Goal: Task Accomplishment & Management: Manage account settings

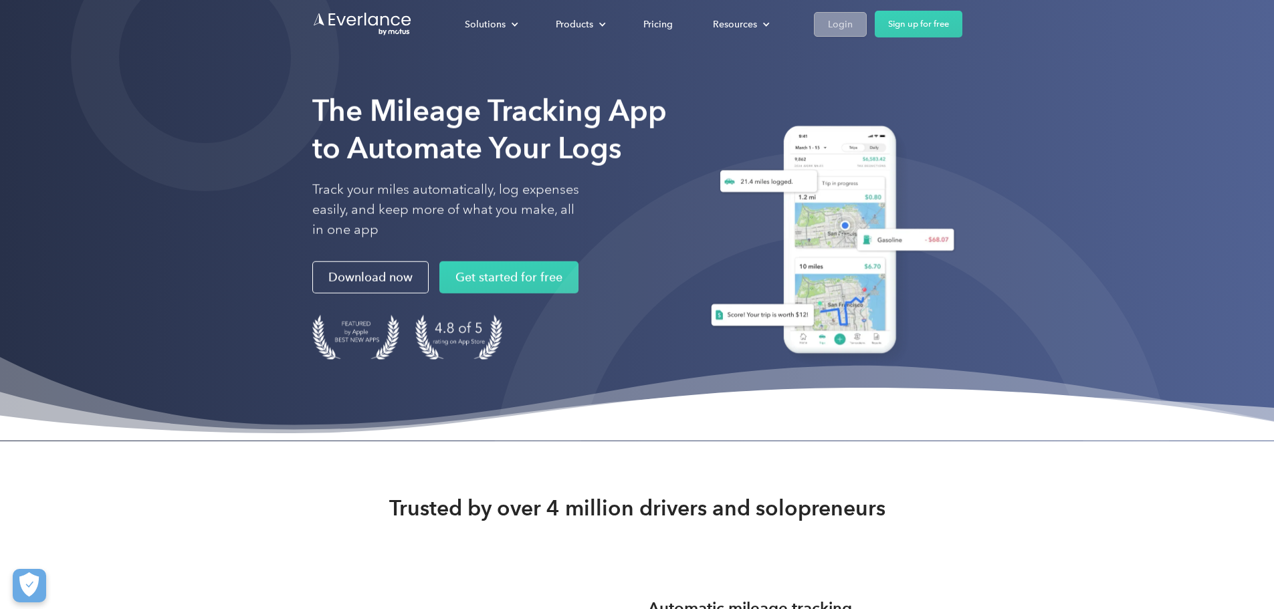
click at [852, 26] on div "Login" at bounding box center [840, 24] width 25 height 17
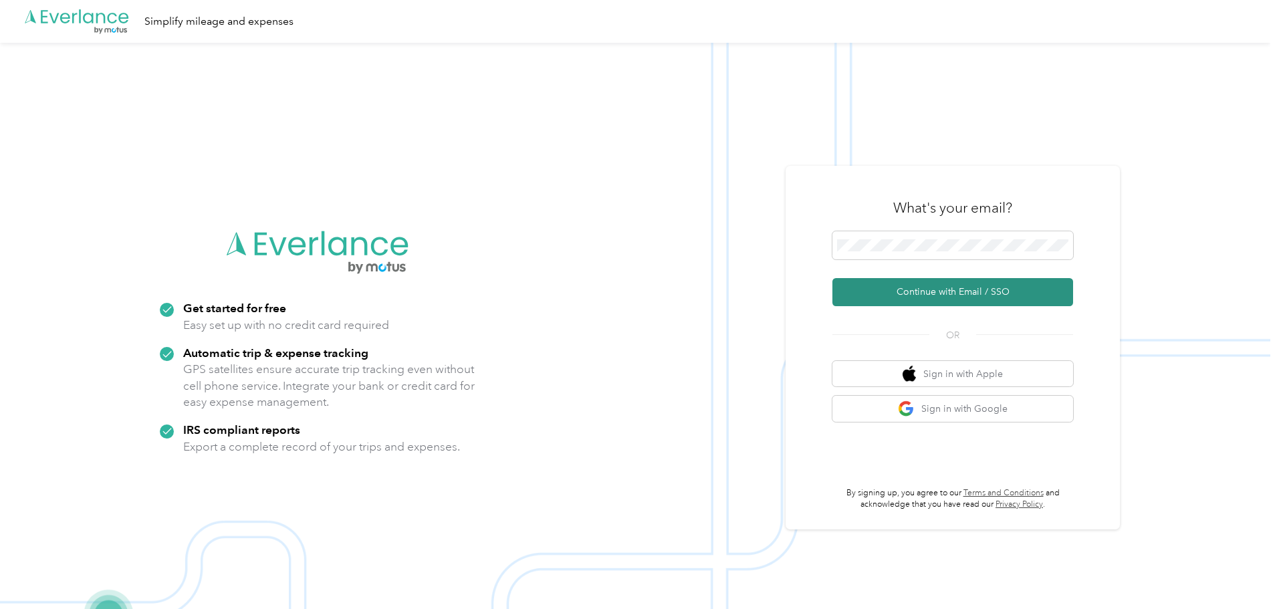
click at [917, 282] on button "Continue with Email / SSO" at bounding box center [952, 292] width 241 height 28
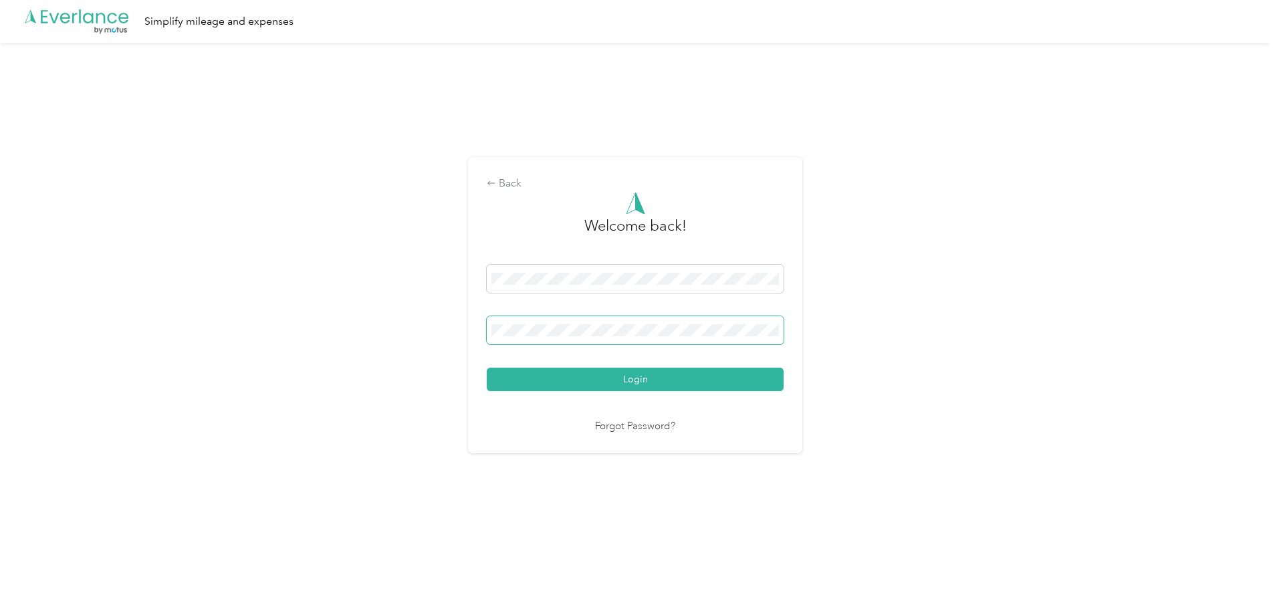
click at [487, 368] on button "Login" at bounding box center [635, 379] width 297 height 23
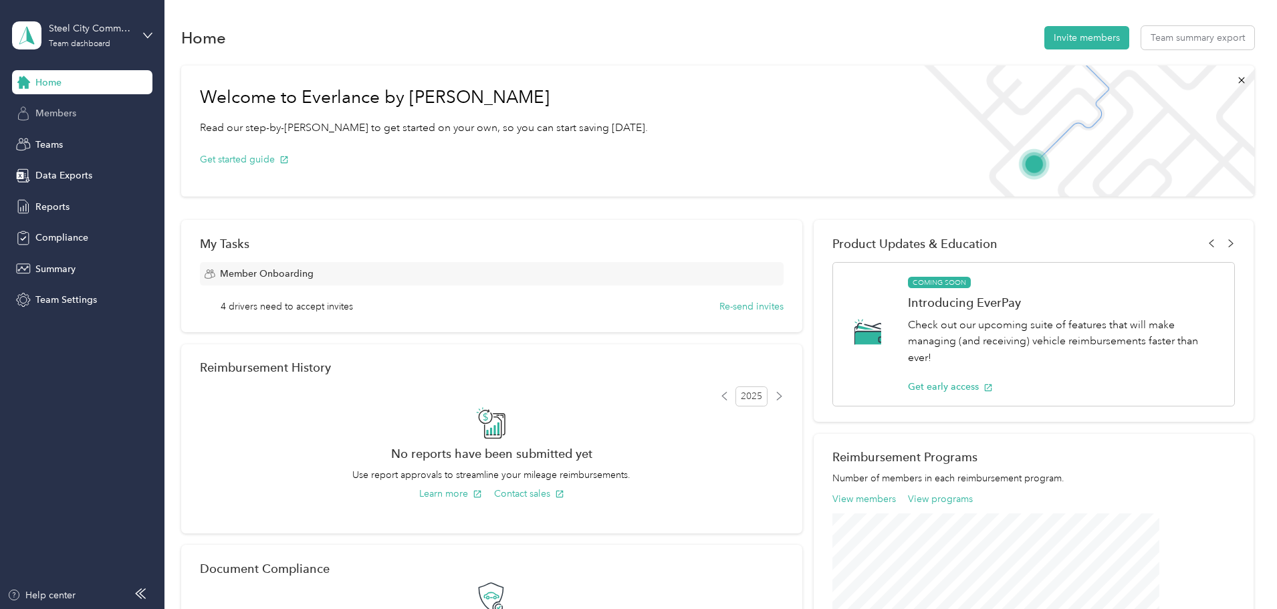
click at [75, 110] on span "Members" at bounding box center [55, 113] width 41 height 14
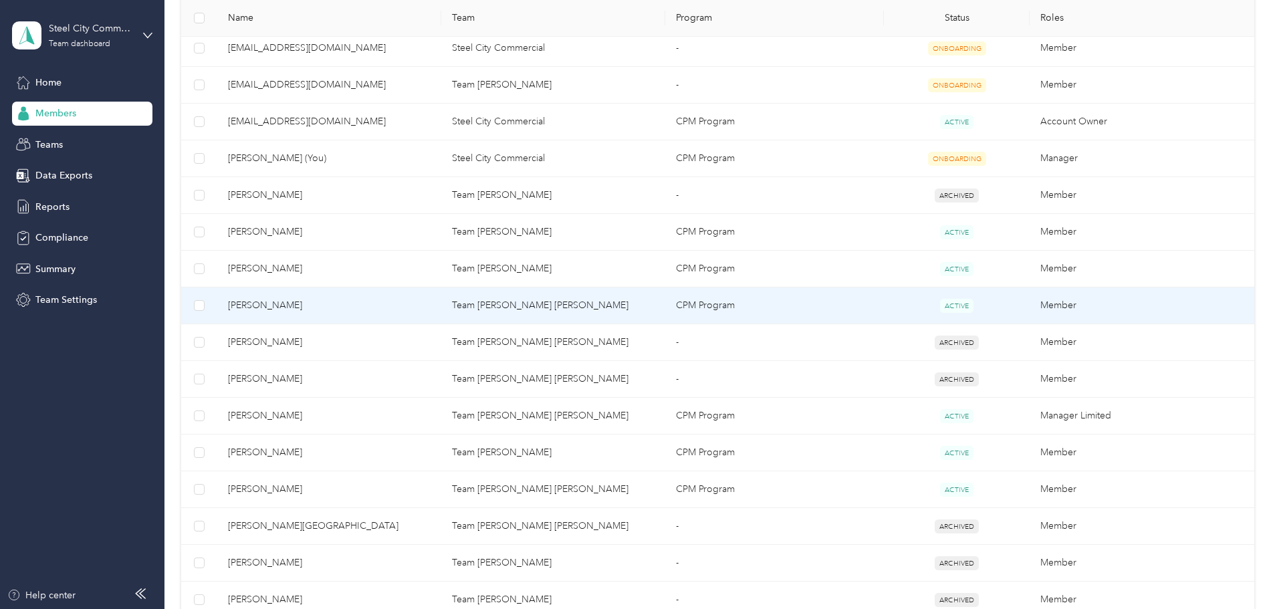
scroll to position [468, 0]
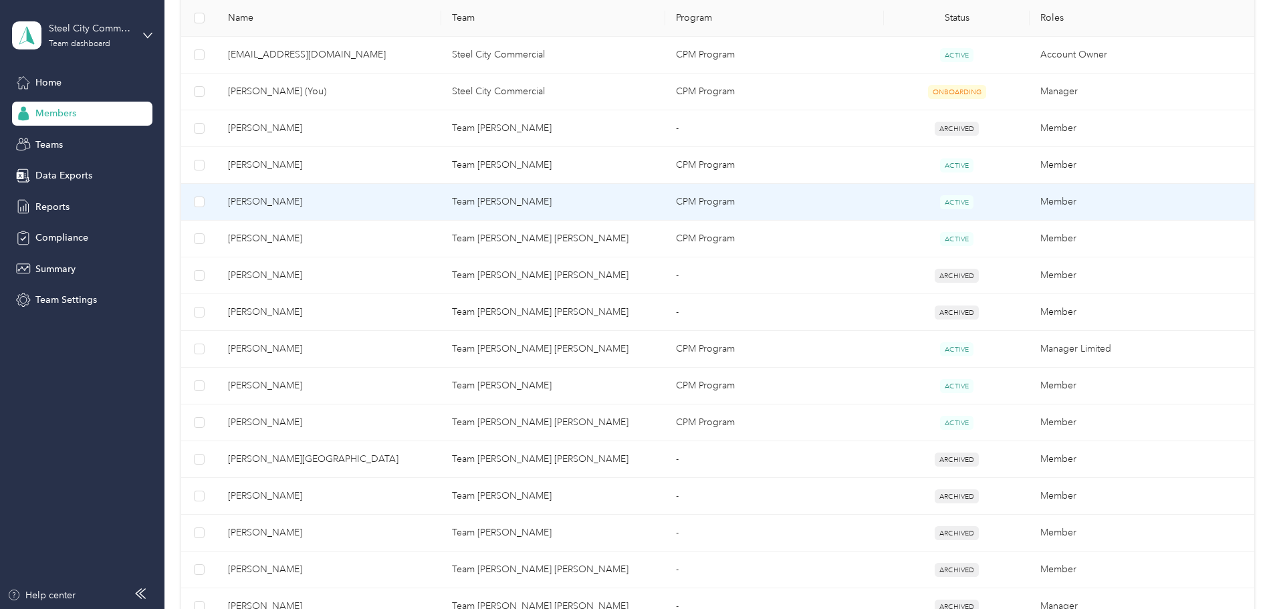
click at [329, 195] on span "[PERSON_NAME]" at bounding box center [329, 202] width 203 height 15
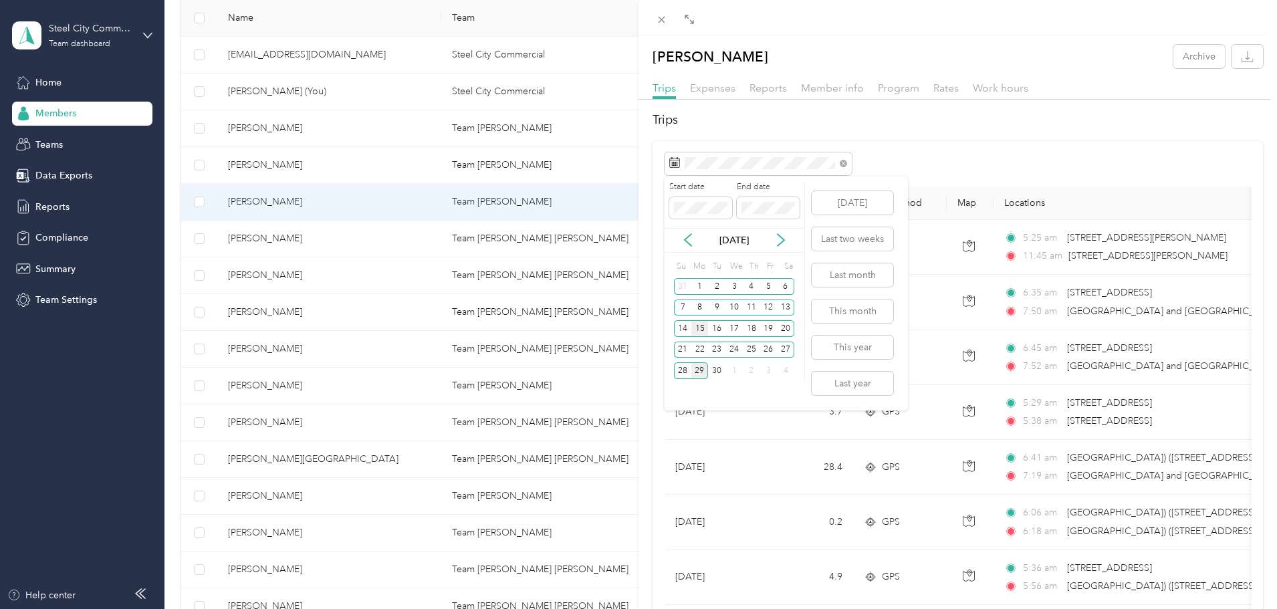
click at [697, 326] on div "15" at bounding box center [699, 328] width 17 height 17
click at [681, 370] on div "28" at bounding box center [682, 370] width 17 height 17
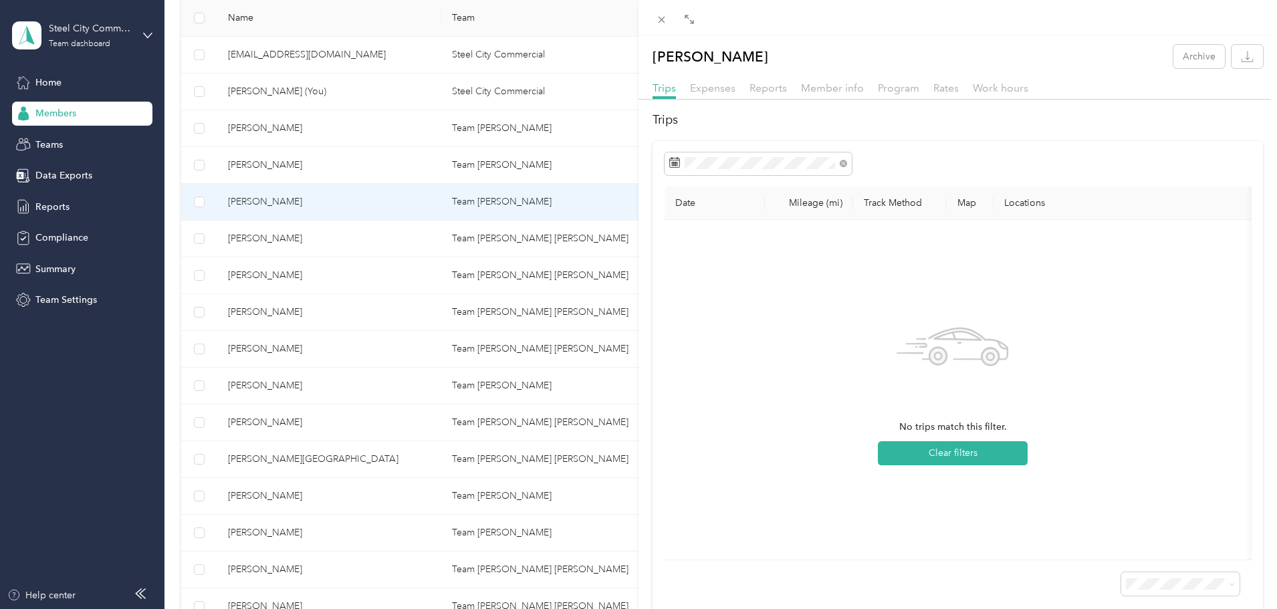
click at [853, 437] on div "No trips match this filter. Clear filters" at bounding box center [953, 390] width 556 height 318
click at [931, 449] on button "Clear filters" at bounding box center [953, 453] width 150 height 24
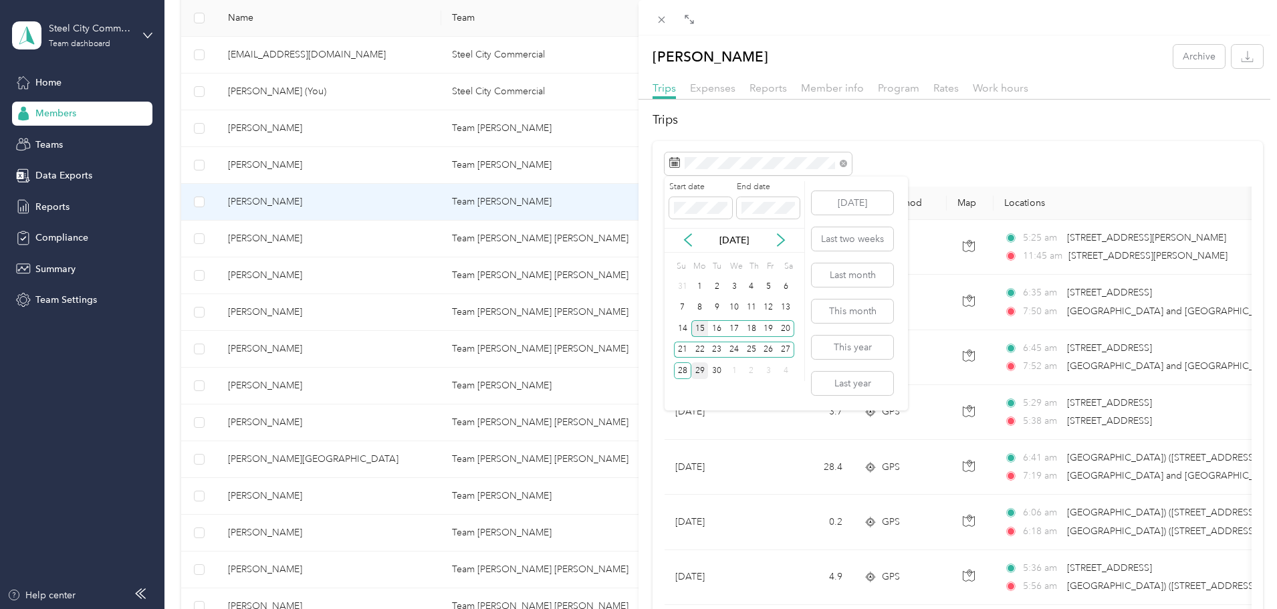
click at [701, 327] on div "15" at bounding box center [699, 328] width 17 height 17
click at [681, 370] on div "28" at bounding box center [682, 370] width 17 height 17
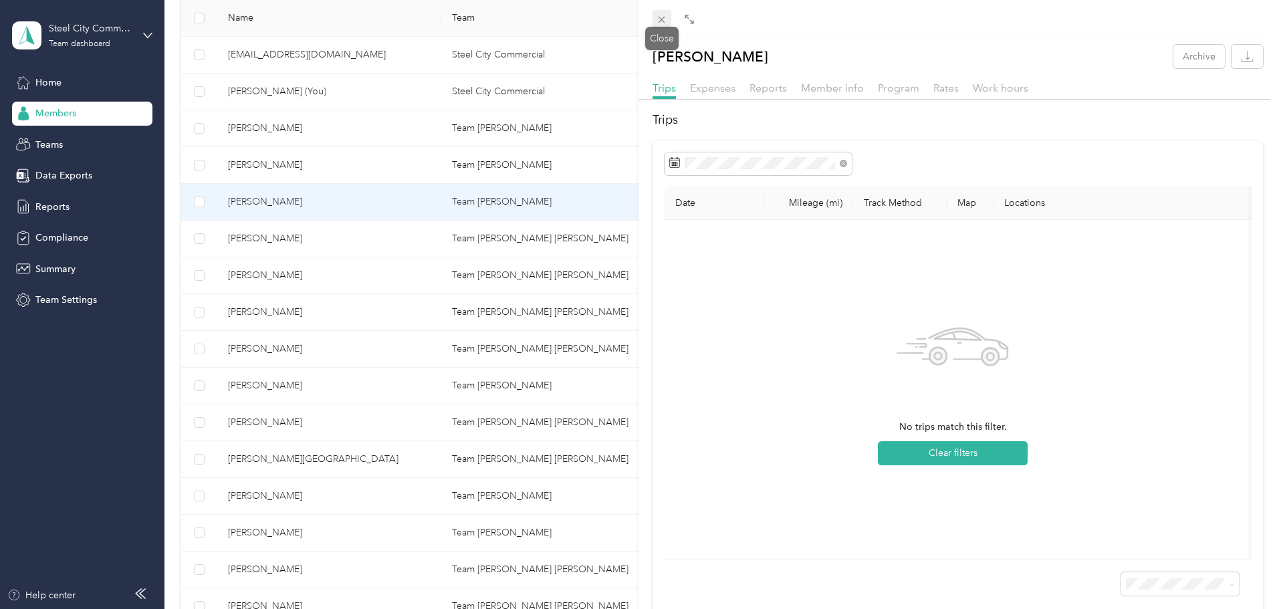
click at [663, 21] on icon at bounding box center [661, 19] width 11 height 11
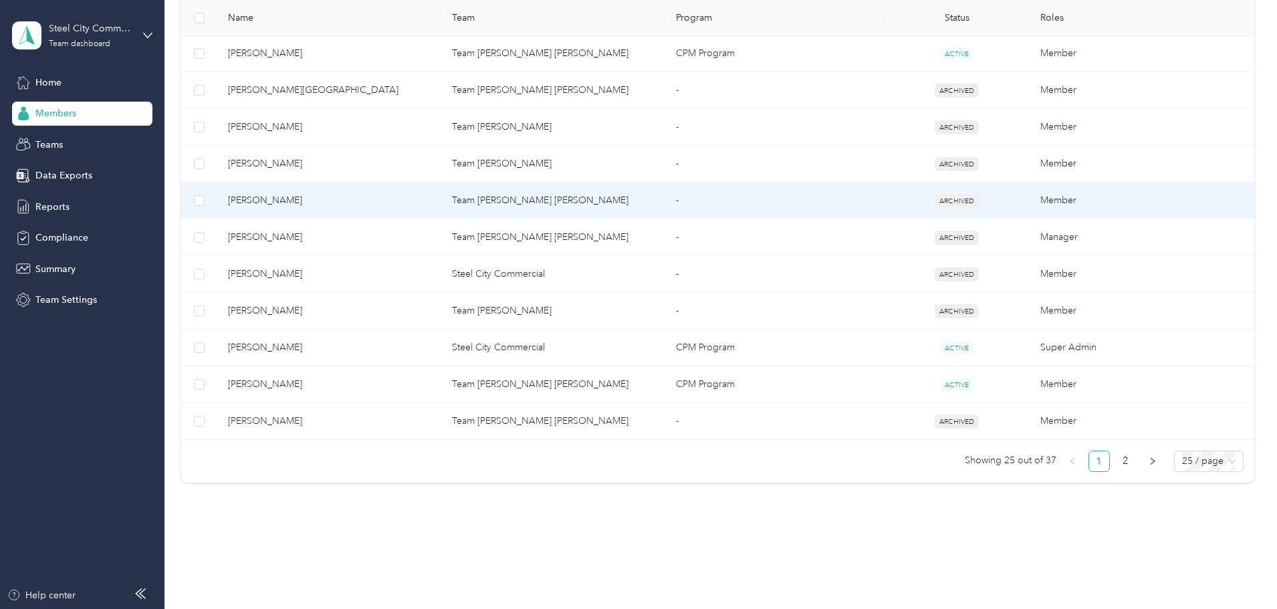
scroll to position [861, 0]
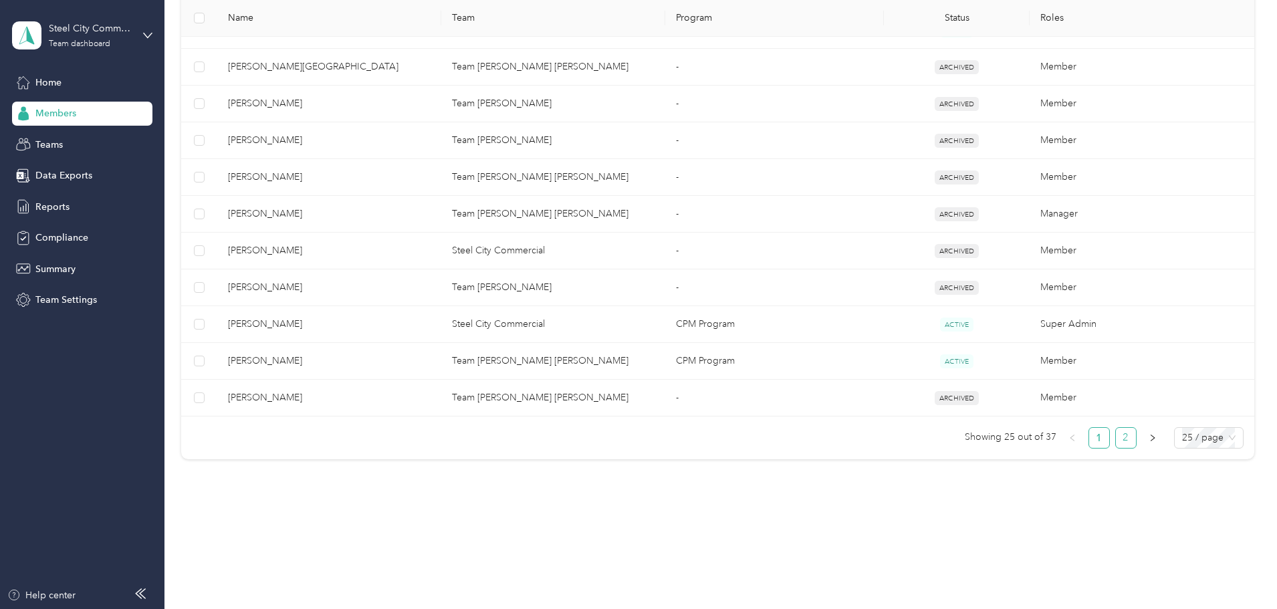
click at [1116, 435] on link "2" at bounding box center [1126, 438] width 20 height 20
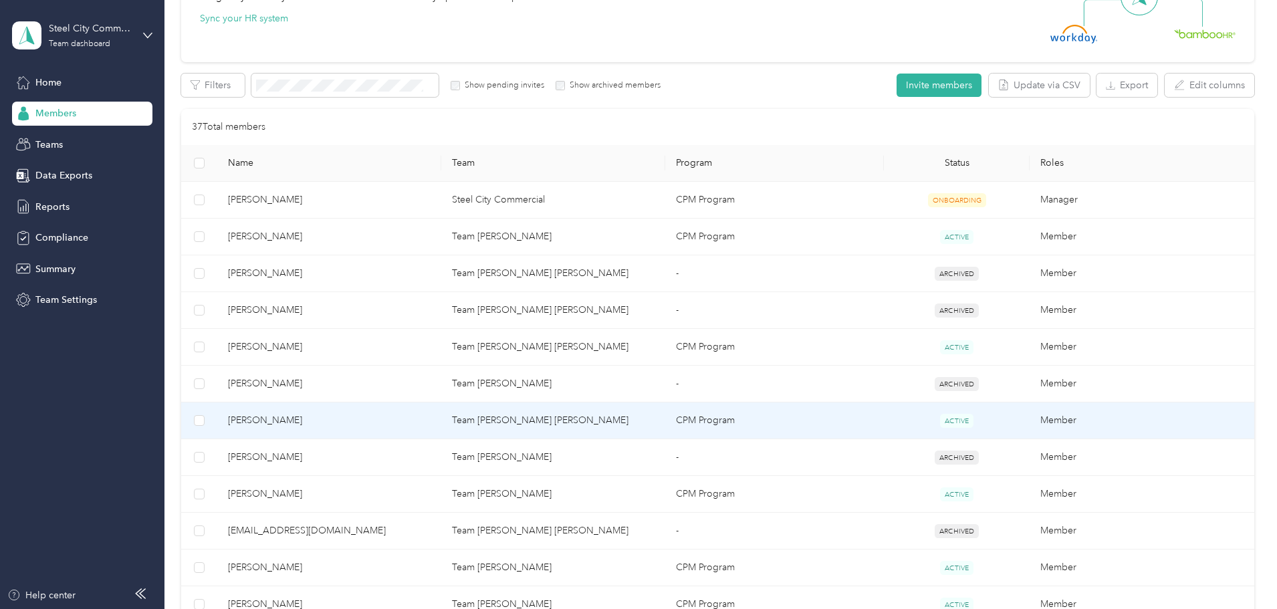
scroll to position [115, 0]
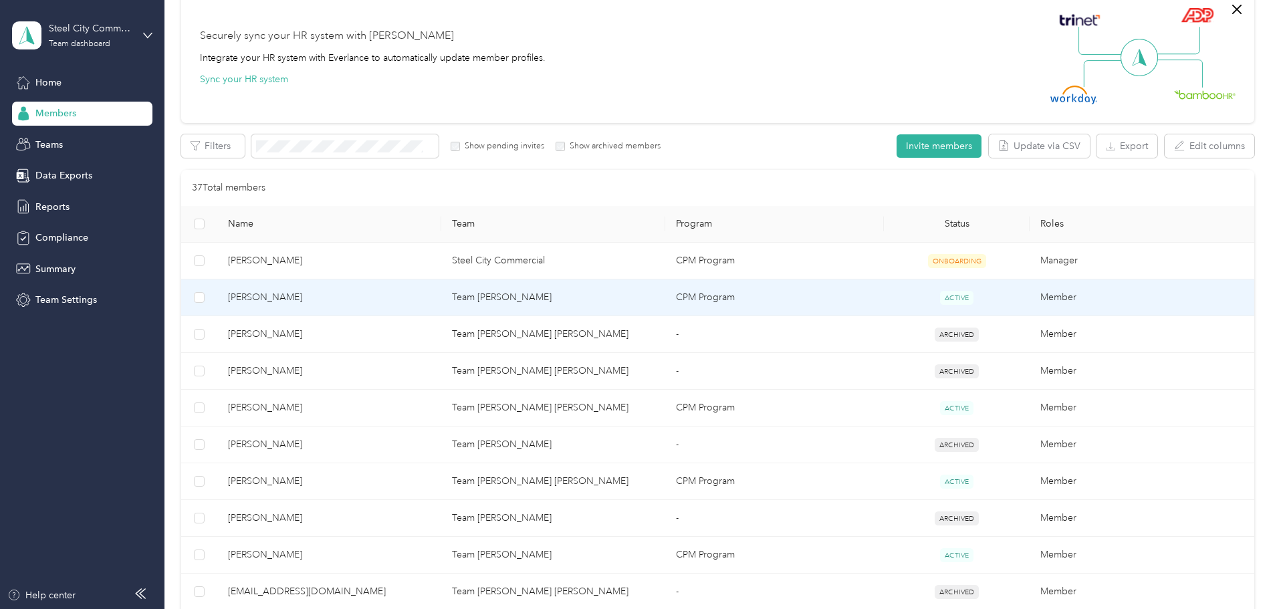
click at [330, 293] on span "[PERSON_NAME]" at bounding box center [329, 297] width 203 height 15
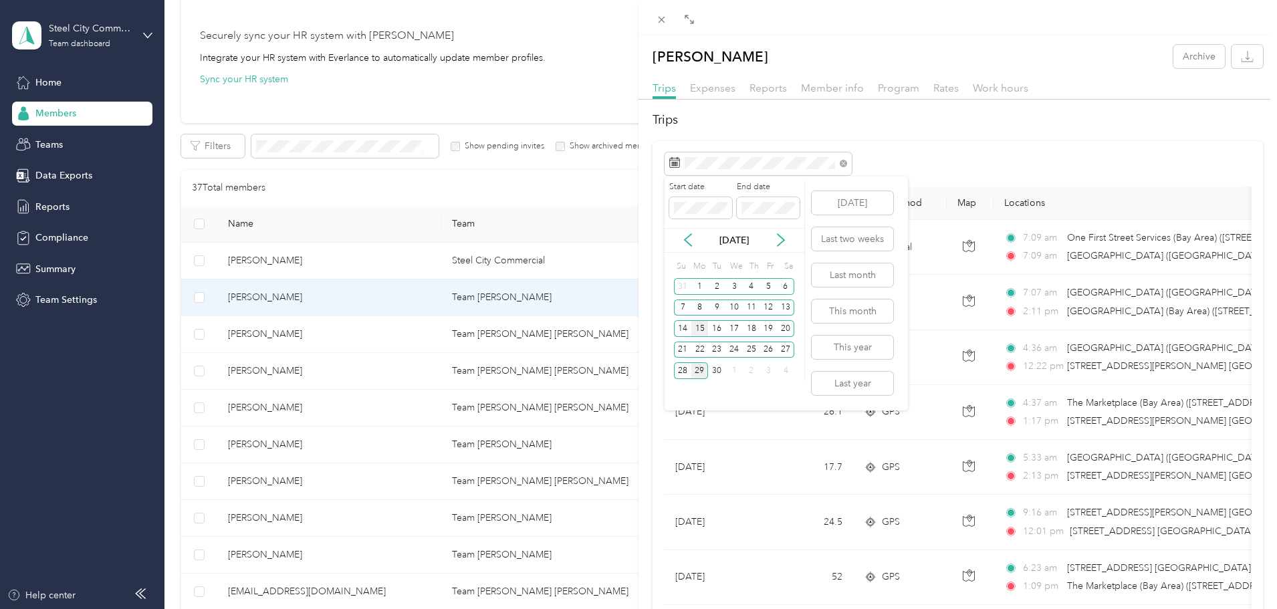
click at [699, 325] on div "15" at bounding box center [699, 328] width 17 height 17
click at [682, 371] on div "28" at bounding box center [682, 370] width 17 height 17
click at [697, 330] on div "15" at bounding box center [699, 328] width 17 height 17
click at [680, 370] on div "28" at bounding box center [682, 370] width 17 height 17
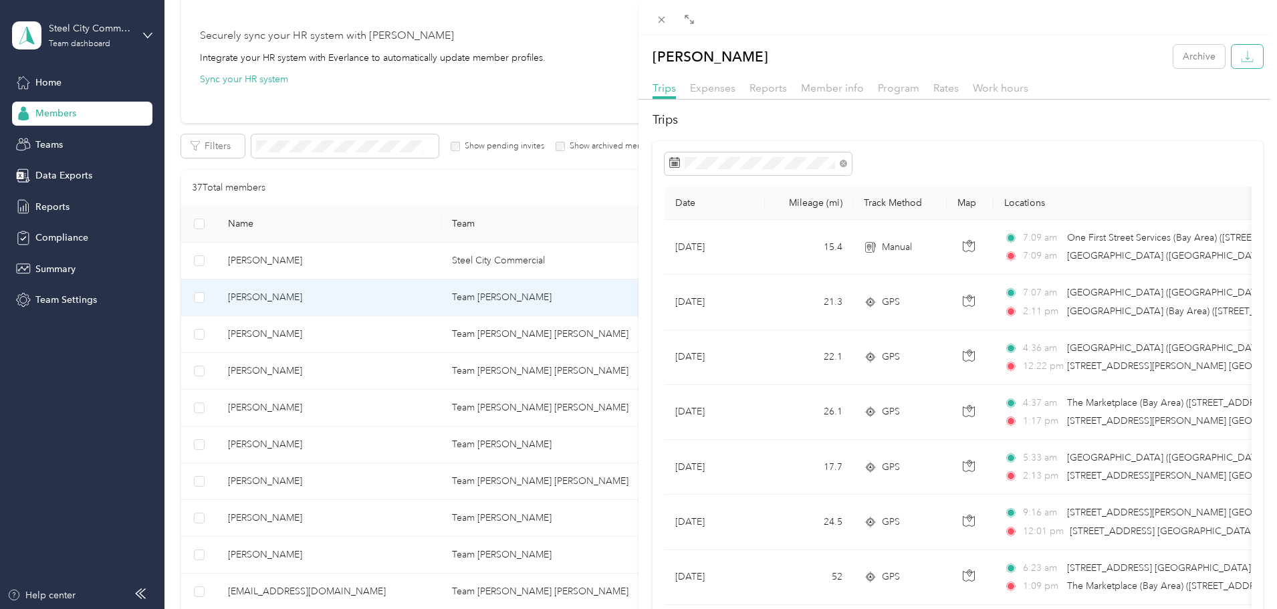
click at [1244, 55] on button "button" at bounding box center [1247, 56] width 31 height 23
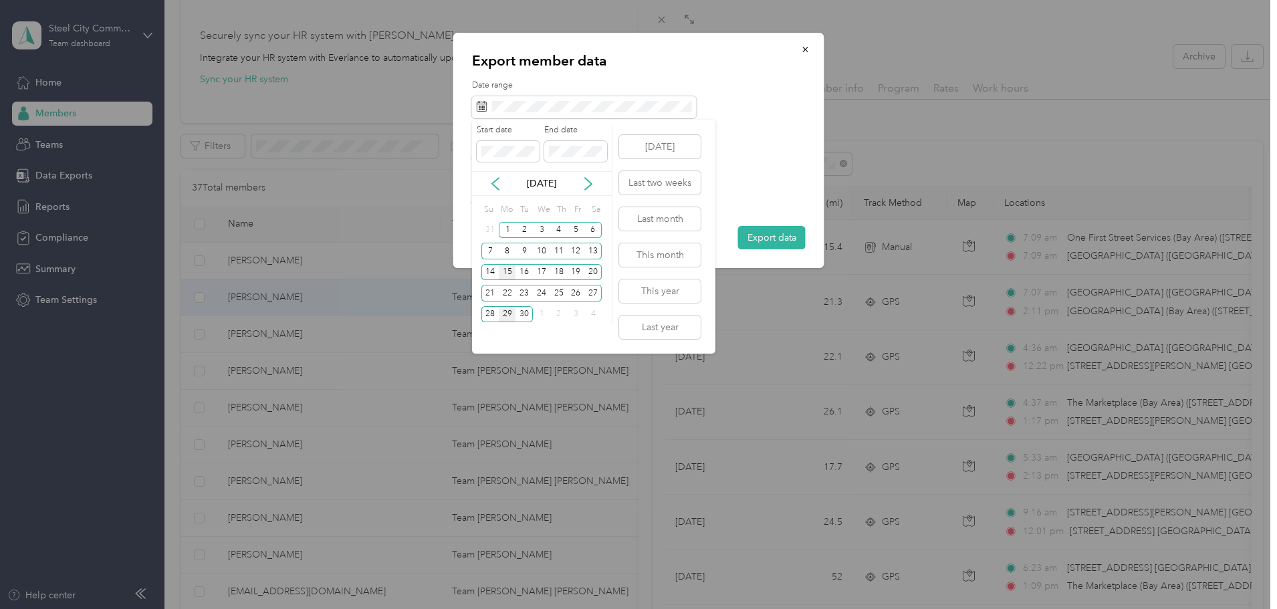
click at [508, 271] on div "15" at bounding box center [507, 272] width 17 height 17
click at [491, 308] on div "28" at bounding box center [489, 314] width 17 height 17
click at [570, 318] on div "3" at bounding box center [576, 314] width 17 height 17
click at [492, 181] on icon at bounding box center [495, 183] width 13 height 13
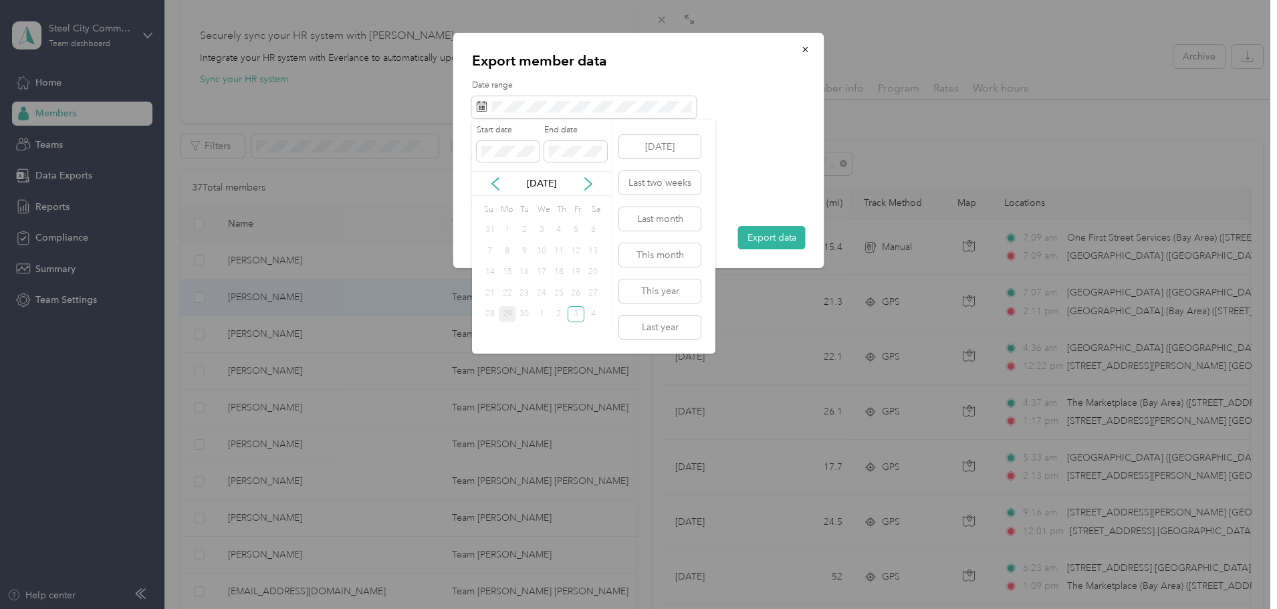
click at [526, 288] on div "23" at bounding box center [524, 293] width 17 height 17
click at [518, 267] on div "16" at bounding box center [524, 272] width 17 height 17
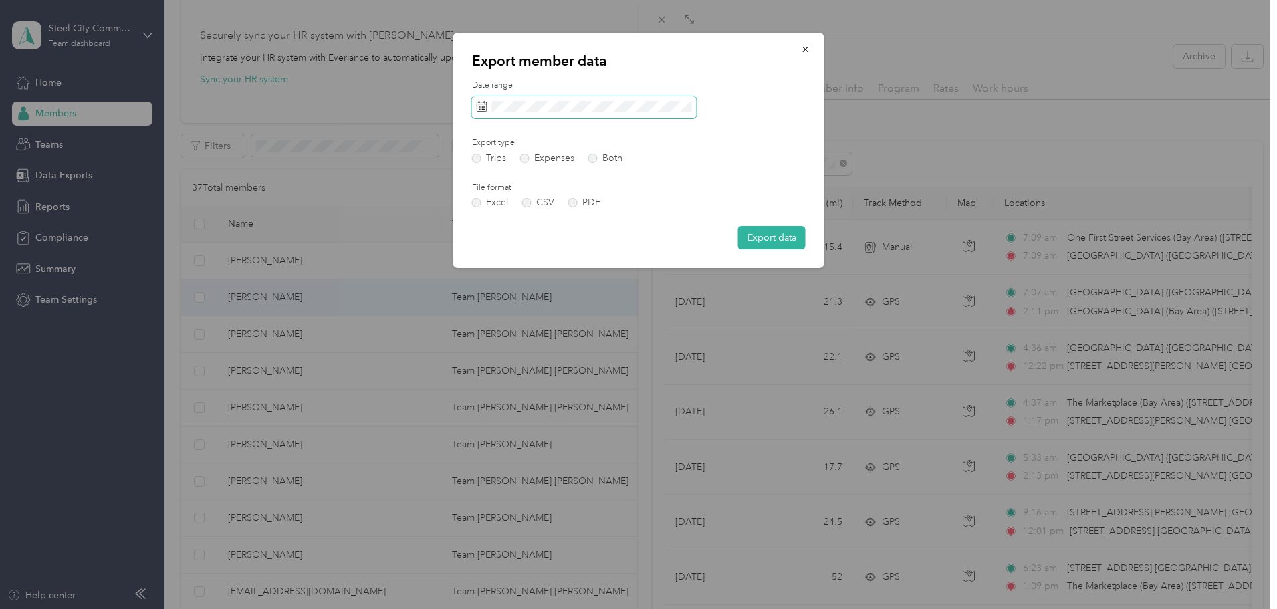
click at [542, 99] on span at bounding box center [584, 107] width 225 height 23
click at [766, 238] on button "Export data" at bounding box center [772, 237] width 68 height 23
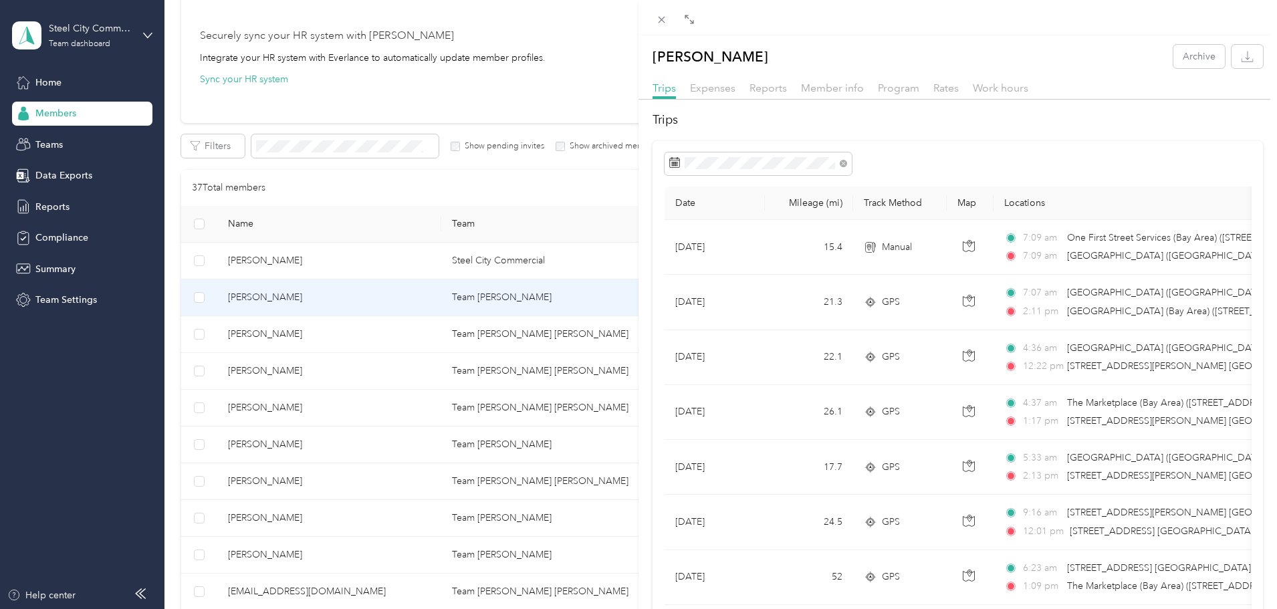
click at [1171, 114] on h2 "Trips" at bounding box center [958, 120] width 610 height 18
click at [663, 17] on icon at bounding box center [661, 19] width 11 height 11
